Goal: Book appointment/travel/reservation

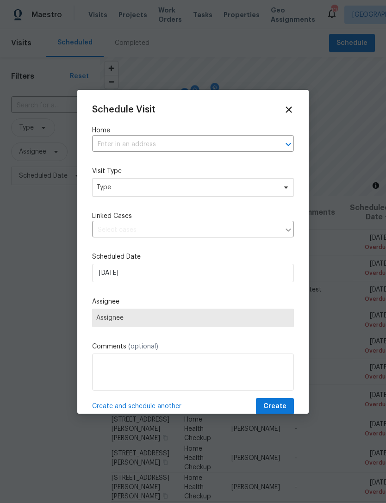
click at [160, 137] on input "text" at bounding box center [180, 144] width 176 height 14
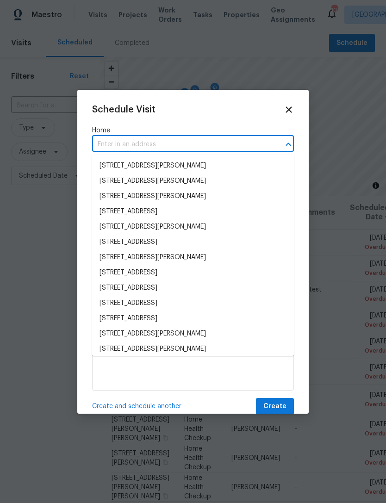
click at [174, 143] on input "text" at bounding box center [180, 144] width 176 height 14
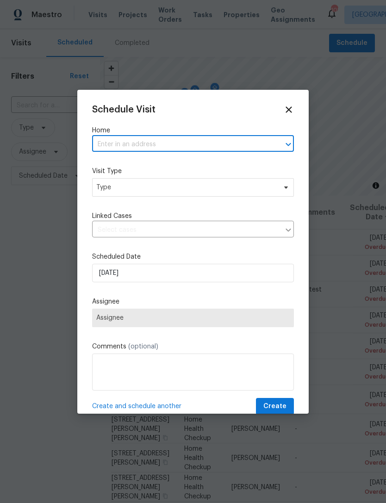
click at [183, 144] on input "text" at bounding box center [180, 144] width 176 height 14
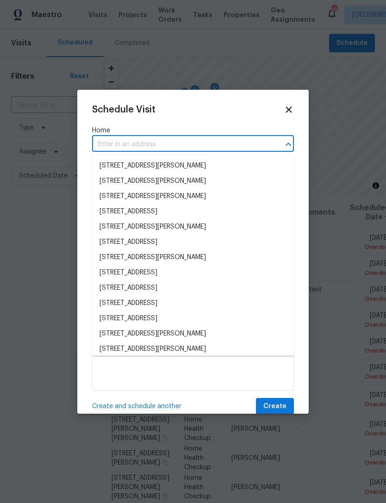
click at [141, 143] on input "text" at bounding box center [180, 144] width 176 height 14
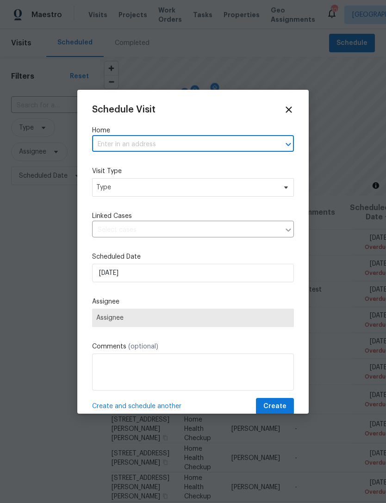
click at [134, 145] on input "text" at bounding box center [180, 144] width 176 height 14
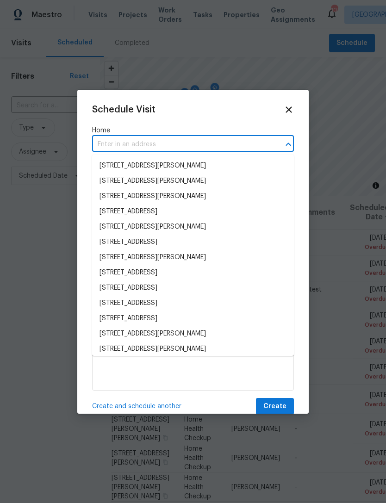
click at [115, 142] on input "text" at bounding box center [180, 144] width 176 height 14
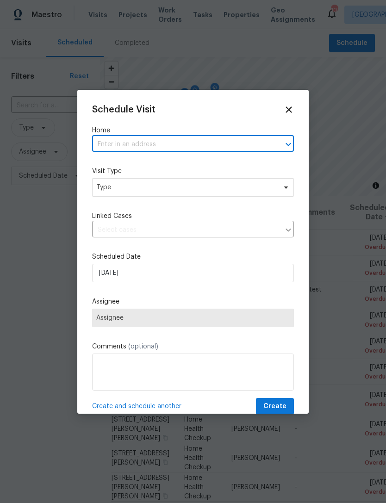
paste input "[STREET_ADDRESS], [DATE] · 12–2 PM"
type input "[STREET_ADDRESS],"
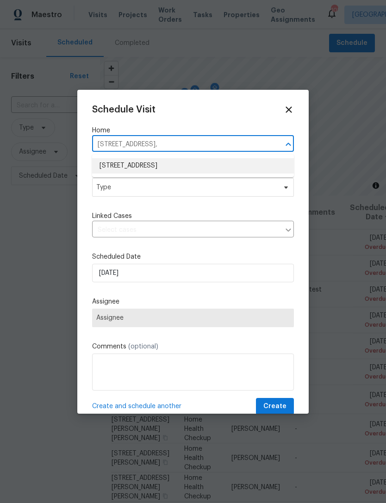
click at [229, 158] on li "[STREET_ADDRESS]" at bounding box center [193, 165] width 202 height 15
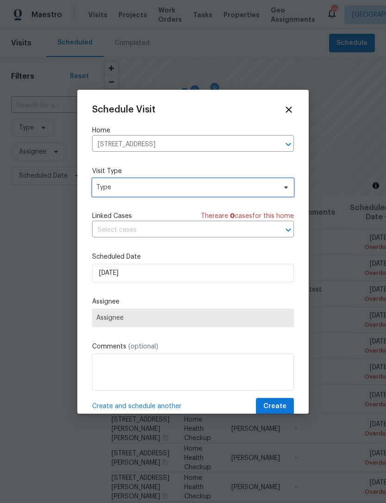
click at [261, 184] on span "Type" at bounding box center [186, 187] width 180 height 9
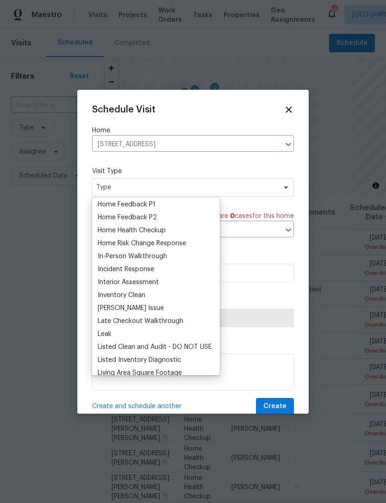
scroll to position [313, 0]
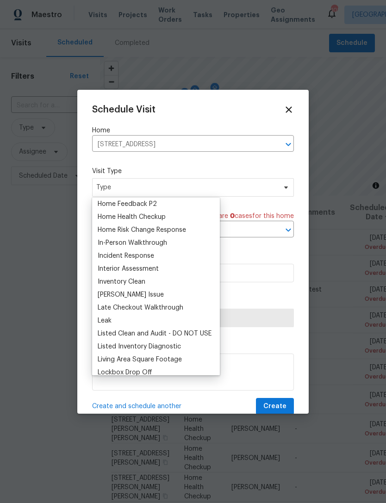
click at [161, 246] on div "In-Person Walkthrough" at bounding box center [132, 242] width 69 height 9
type input "[DATE] 9:37 am"
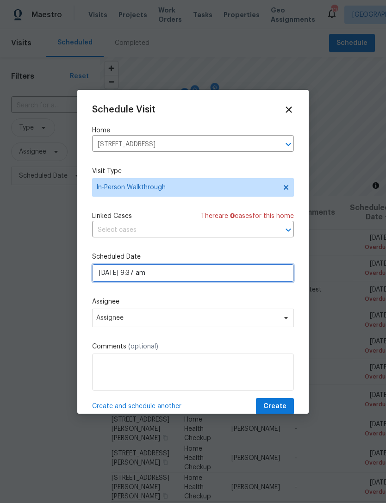
click at [200, 275] on input "[DATE] 9:37 am" at bounding box center [193, 273] width 202 height 18
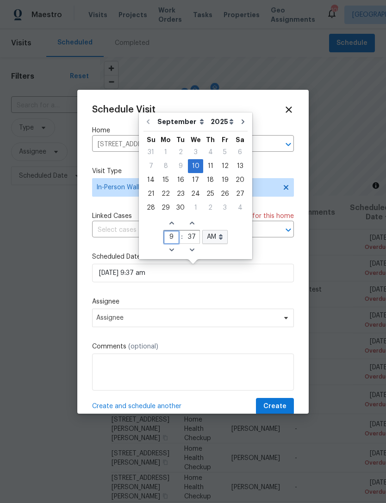
click at [170, 239] on input "9" at bounding box center [171, 237] width 15 height 13
type input "2"
click at [194, 237] on input "37" at bounding box center [191, 237] width 15 height 13
type input "[DATE] 2:37 am"
type input "2"
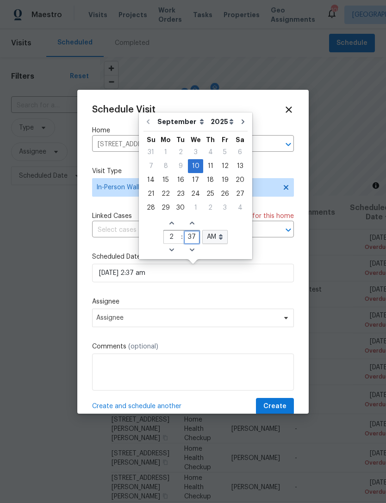
type input "3"
type input "O"
type input "00"
click at [212, 238] on select "AM PM" at bounding box center [214, 237] width 25 height 14
type input "[DATE] 2:00 am"
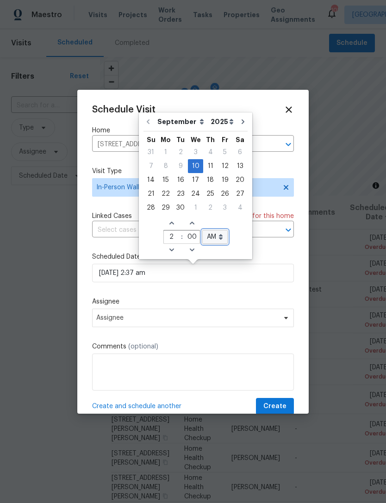
type input "00"
select select "pm"
type input "[DATE] 2:00 pm"
select select "pm"
click at [273, 253] on div "Schedule Visit Home [STREET_ADDRESS] ​ Visit Type In-Person Walkthrough Linked …" at bounding box center [193, 259] width 202 height 310
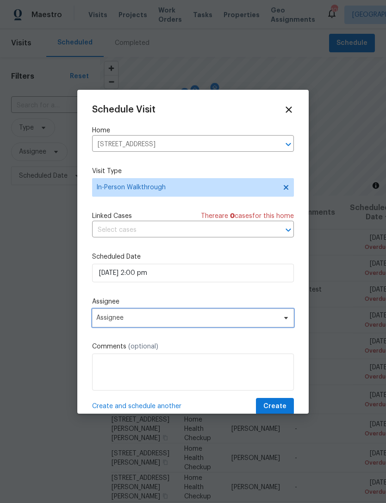
click at [158, 314] on span "Assignee" at bounding box center [193, 317] width 202 height 18
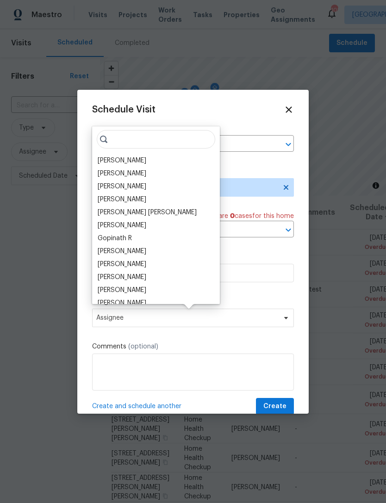
click at [140, 159] on div "[PERSON_NAME]" at bounding box center [122, 160] width 49 height 9
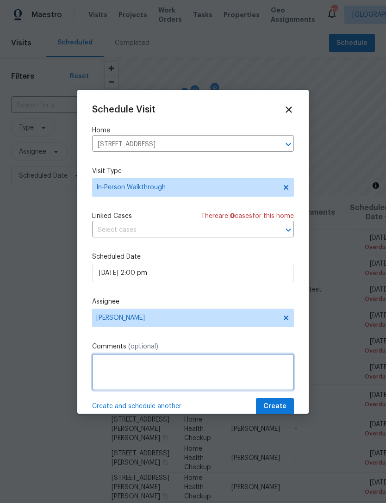
click at [158, 369] on textarea at bounding box center [193, 371] width 202 height 37
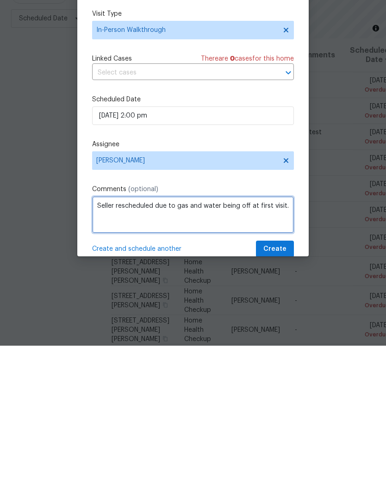
type textarea "Seller rescheduled due to gas and water being off at first visit."
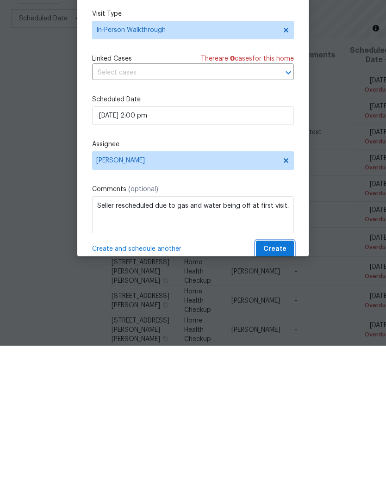
click at [279, 400] on span "Create" at bounding box center [274, 406] width 23 height 12
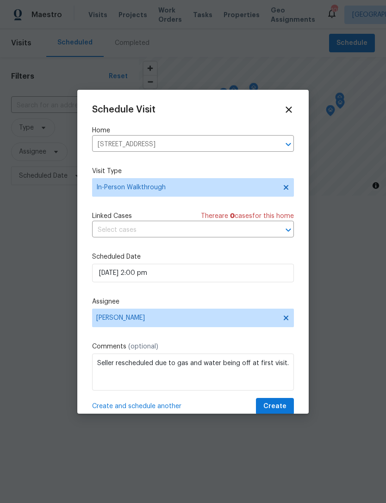
scroll to position [0, 0]
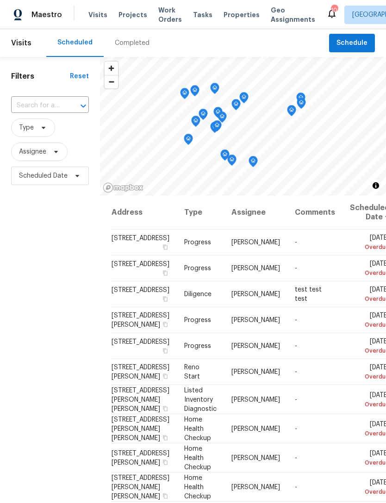
click at [47, 101] on input "text" at bounding box center [37, 105] width 52 height 14
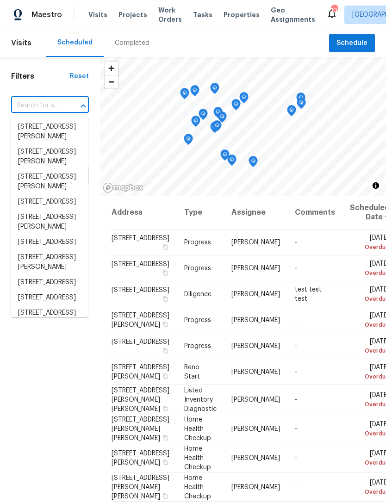
click at [43, 104] on input "text" at bounding box center [37, 105] width 52 height 14
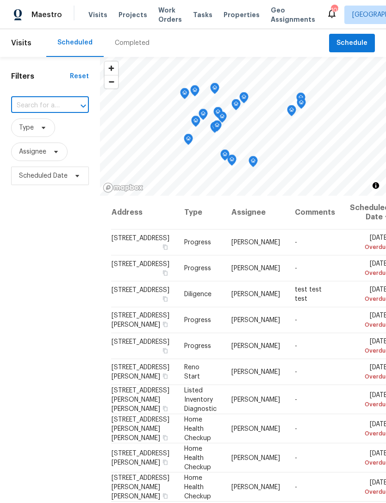
paste input "[STREET_ADDRESS][PERSON_NAME]"
type input "[STREET_ADDRESS][PERSON_NAME]"
click at [39, 130] on li "[STREET_ADDRESS][PERSON_NAME]" at bounding box center [49, 131] width 77 height 25
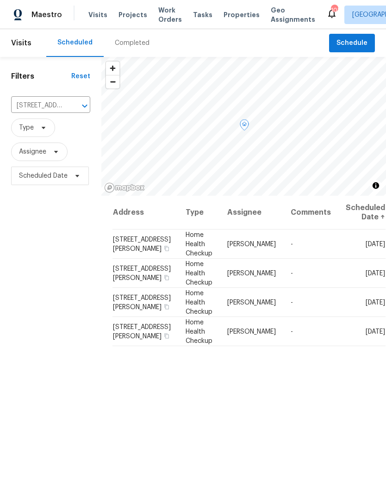
click at [0, 0] on icon at bounding box center [0, 0] width 0 height 0
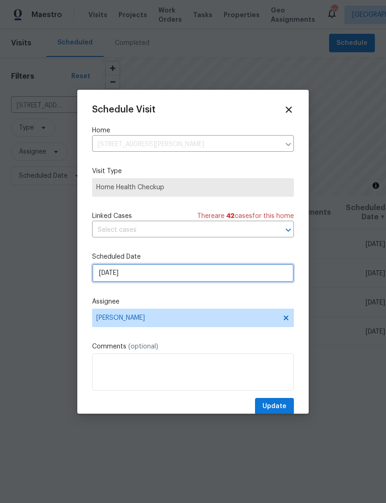
click at [127, 277] on input "[DATE]" at bounding box center [193, 273] width 202 height 18
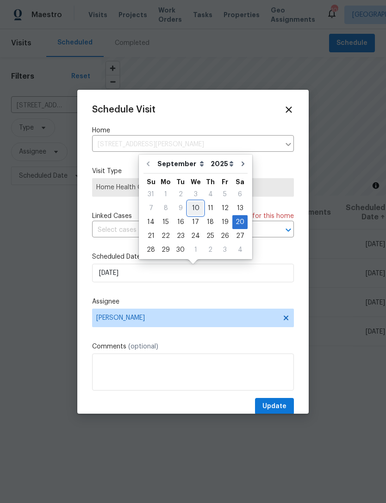
click at [195, 214] on div "10" at bounding box center [195, 208] width 15 height 13
type input "[DATE]"
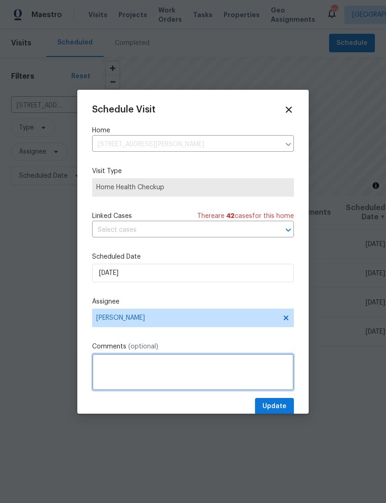
click at [210, 364] on textarea at bounding box center [193, 371] width 202 height 37
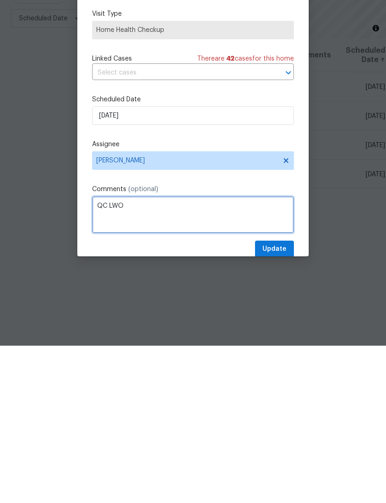
type textarea "QC LWO"
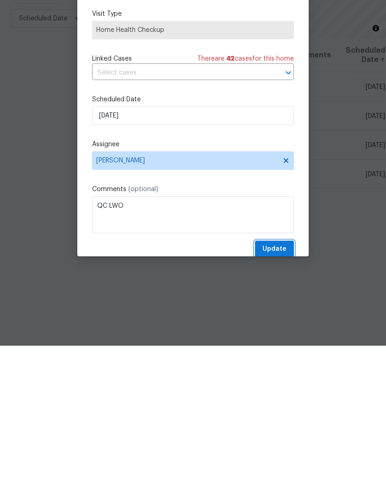
click at [272, 400] on span "Update" at bounding box center [274, 406] width 24 height 12
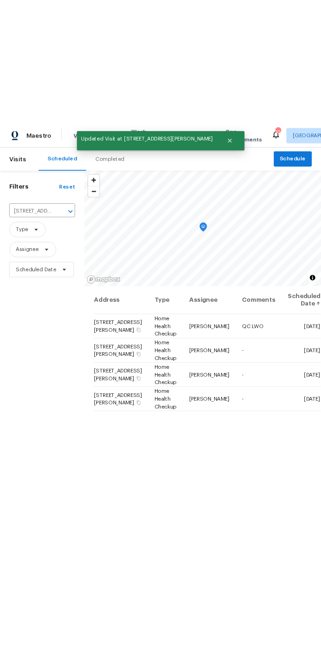
scroll to position [0, 0]
